Goal: Check status

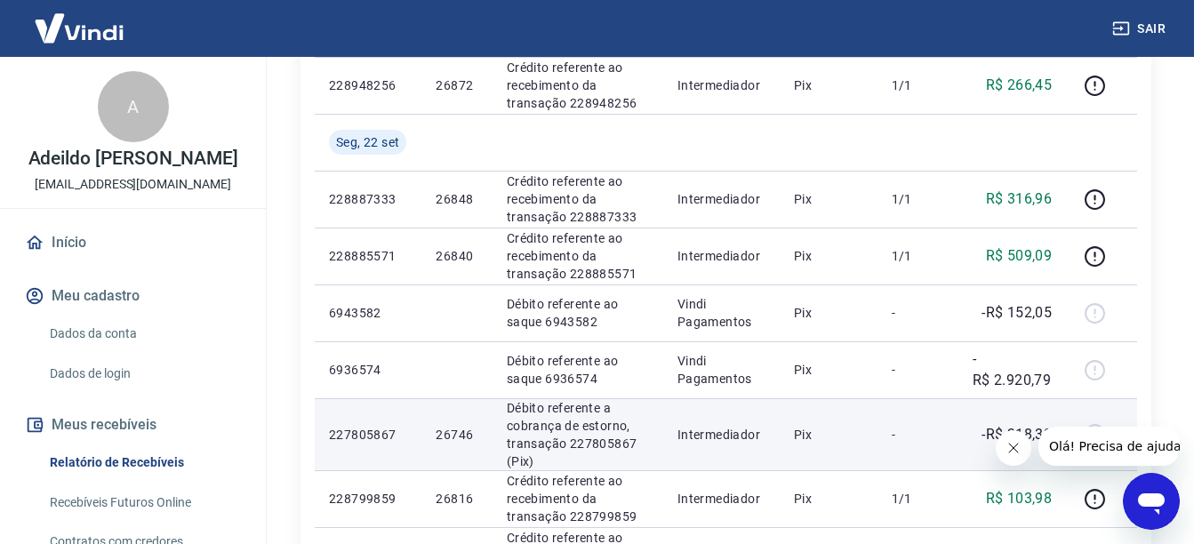
scroll to position [533, 0]
drag, startPoint x: 633, startPoint y: 444, endPoint x: 569, endPoint y: 443, distance: 64.0
click at [569, 443] on p "Débito referente a cobrança de estorno, transação 227805867 (Pix)" at bounding box center [578, 435] width 142 height 71
copy p "227805867"
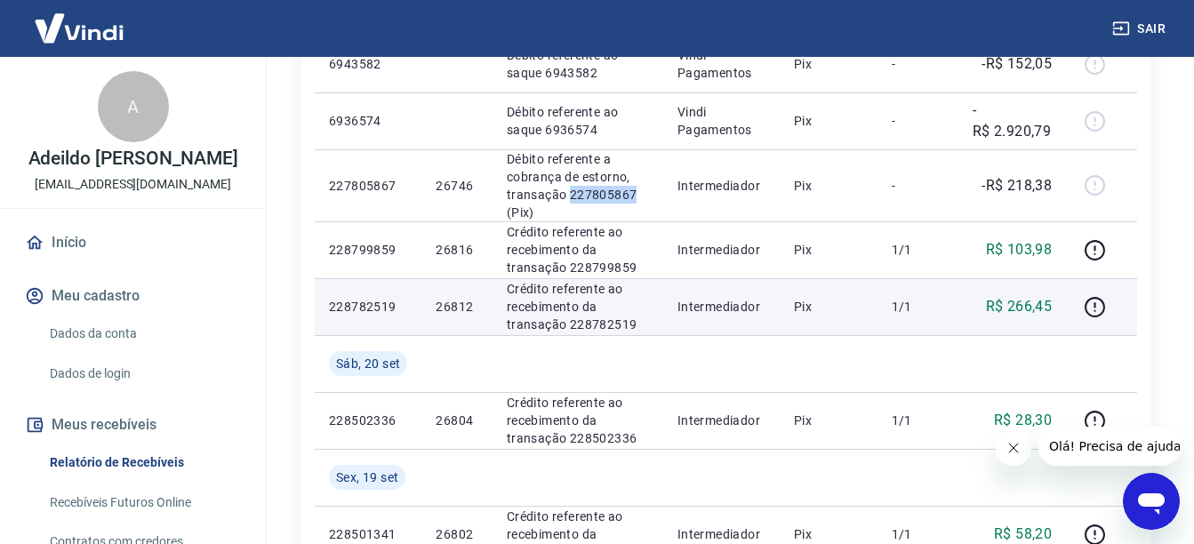
scroll to position [800, 0]
